Goal: Task Accomplishment & Management: Manage account settings

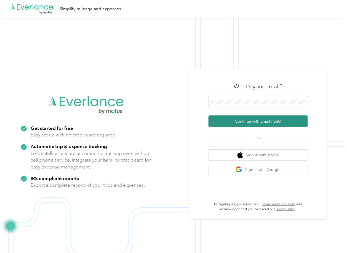
click at [223, 122] on button "Continue with Email / SSO" at bounding box center [257, 121] width 99 height 12
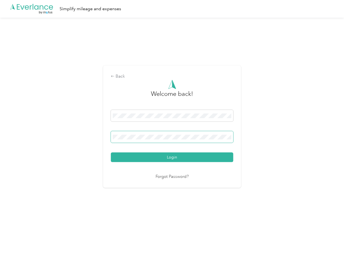
click at [147, 140] on span at bounding box center [172, 137] width 122 height 12
click at [128, 153] on button "Login" at bounding box center [172, 157] width 122 height 10
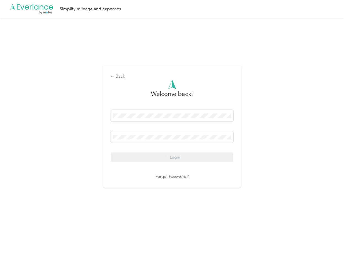
click at [213, 81] on div at bounding box center [172, 84] width 122 height 9
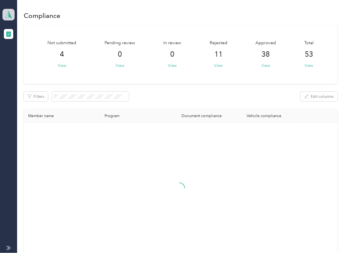
click at [9, 18] on icon at bounding box center [8, 15] width 8 height 8
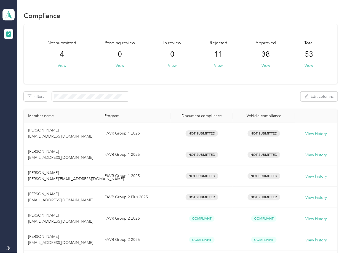
click at [25, 57] on div "Log out" at bounding box center [17, 58] width 21 height 6
